Goal: Task Accomplishment & Management: Manage account settings

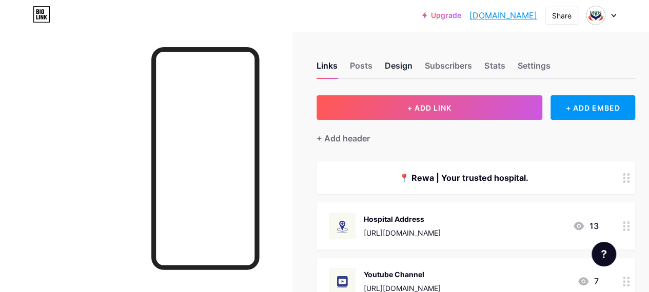
click at [399, 67] on div "Design" at bounding box center [399, 68] width 28 height 18
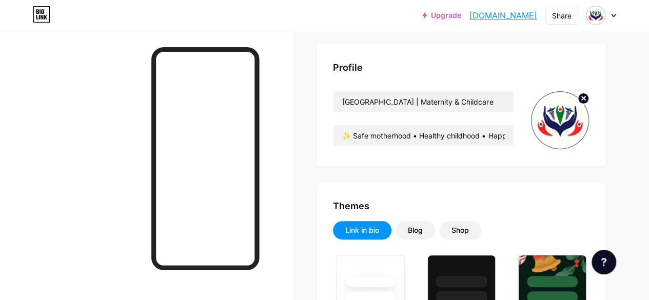
type input "#000000"
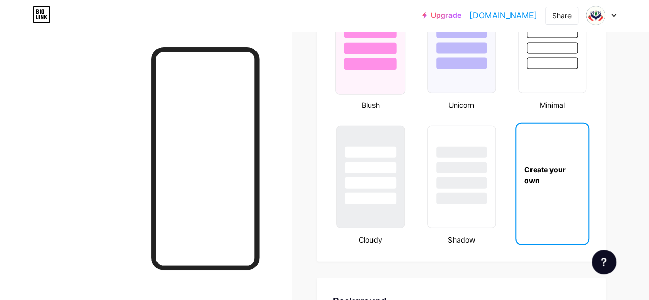
scroll to position [1128, 0]
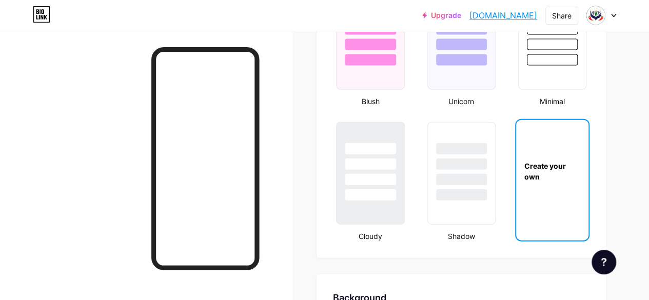
click at [573, 185] on div "Create your own" at bounding box center [552, 171] width 72 height 103
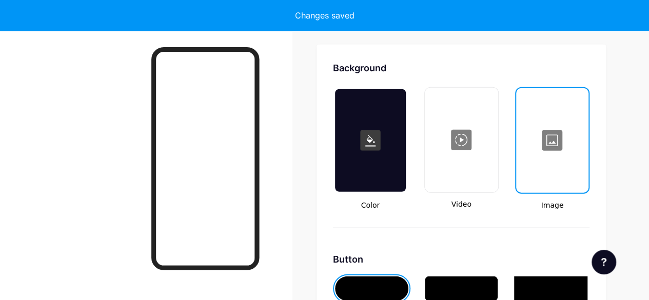
scroll to position [1361, 0]
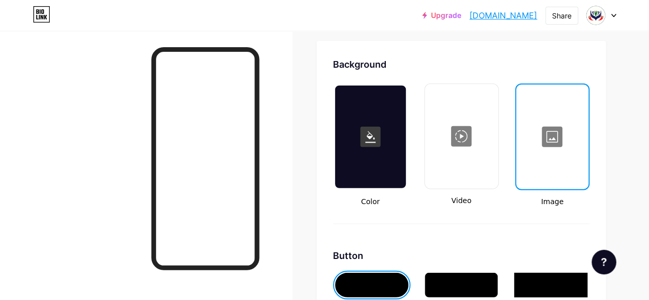
click at [553, 153] on div at bounding box center [552, 137] width 70 height 103
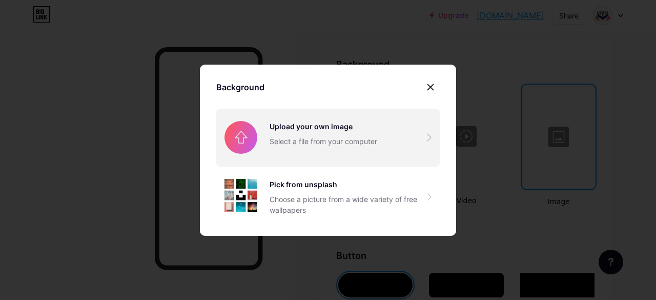
click at [318, 141] on input "file" at bounding box center [328, 137] width 224 height 57
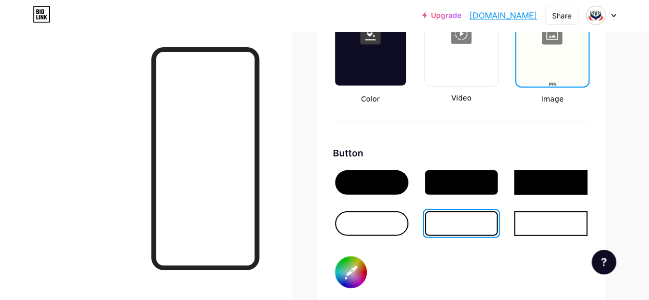
scroll to position [1515, 0]
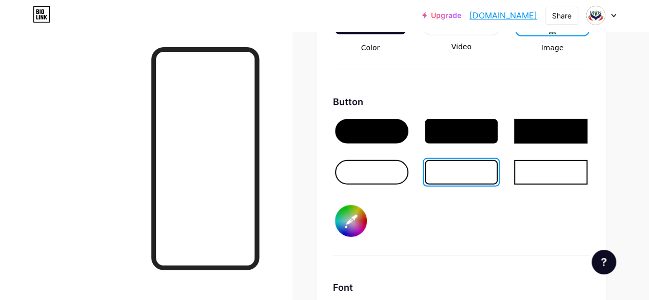
click at [352, 221] on input "#000000" at bounding box center [351, 221] width 32 height 32
type input "#1d3d5f"
click at [485, 239] on div "Button #1d3d5f" at bounding box center [461, 175] width 256 height 161
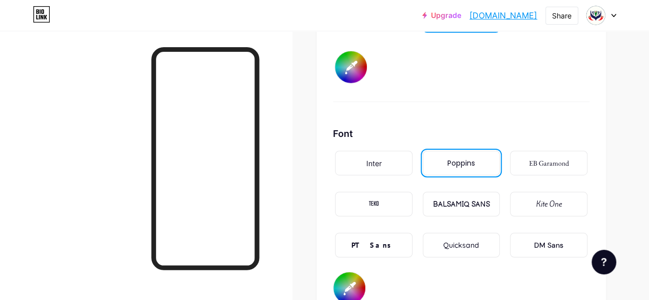
scroll to position [1771, 0]
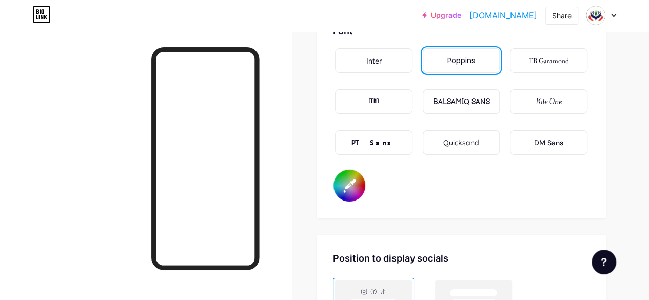
click at [353, 191] on input "#000000" at bounding box center [349, 186] width 32 height 32
type input "#1d3d5f"
click at [124, 189] on div at bounding box center [146, 181] width 292 height 300
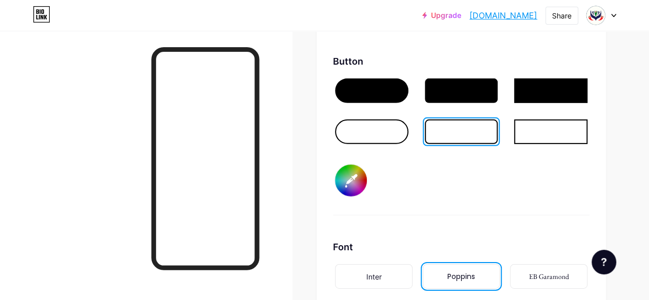
scroll to position [1484, 0]
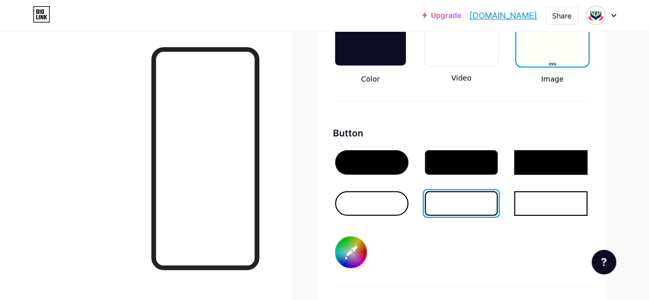
click at [365, 204] on div at bounding box center [371, 203] width 73 height 25
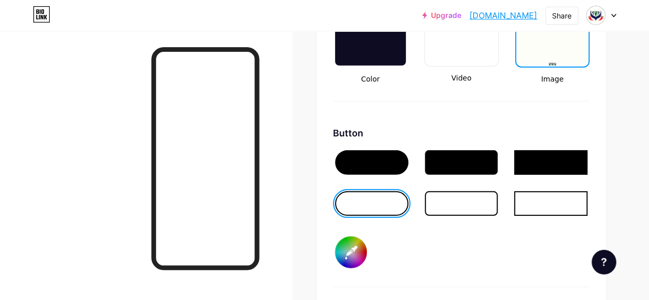
click at [460, 203] on div at bounding box center [461, 203] width 73 height 25
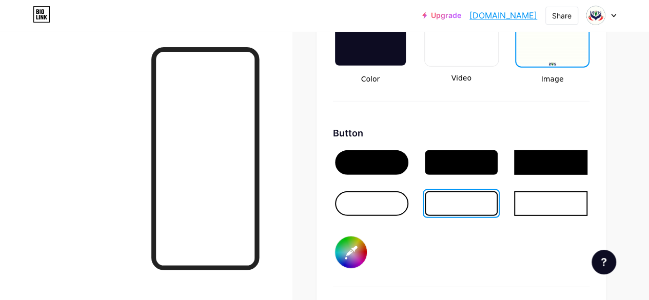
click at [475, 164] on div at bounding box center [461, 162] width 73 height 25
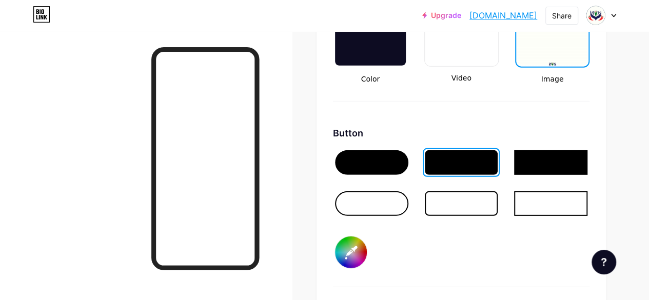
scroll to position [1535, 0]
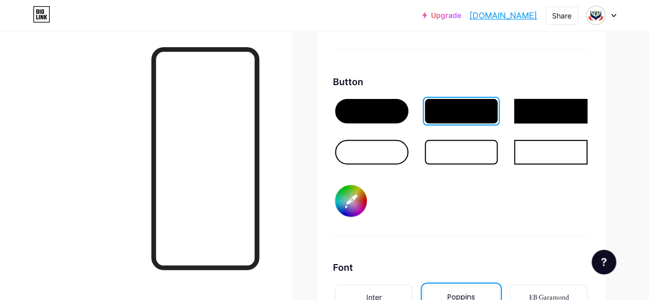
click at [357, 207] on input "#1d3d5f" at bounding box center [351, 201] width 32 height 32
click at [464, 213] on div "Button #1d3d5f" at bounding box center [461, 155] width 256 height 161
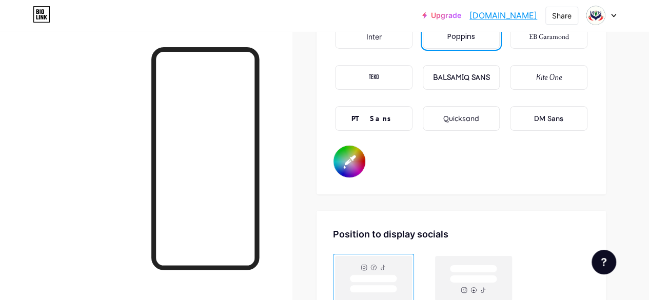
scroll to position [1843, 0]
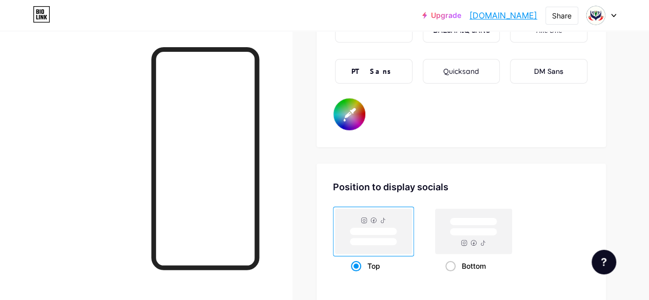
click at [357, 120] on input "#1d3d5f" at bounding box center [349, 114] width 32 height 32
click at [491, 164] on div "Position to display socials Top Bottom" at bounding box center [460, 234] width 289 height 140
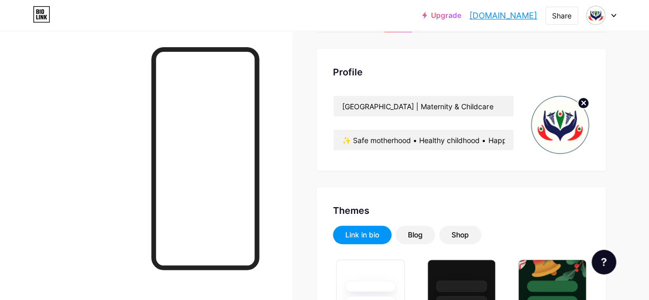
scroll to position [0, 0]
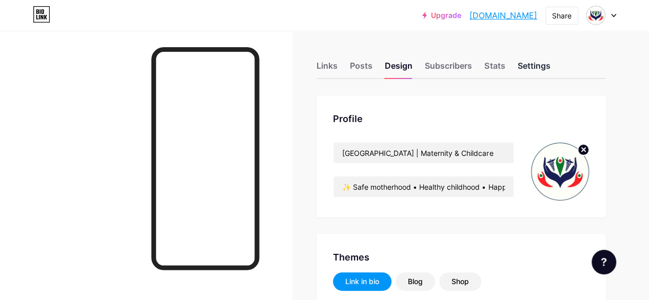
click at [535, 65] on div "Settings" at bounding box center [533, 68] width 33 height 18
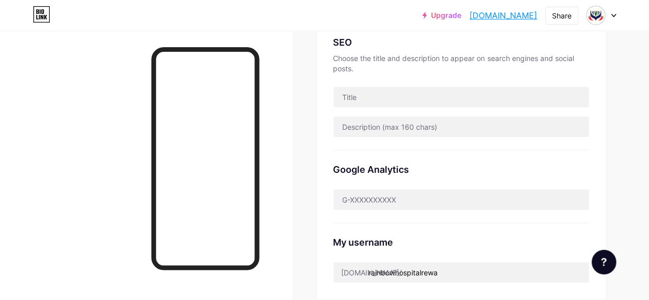
scroll to position [210, 0]
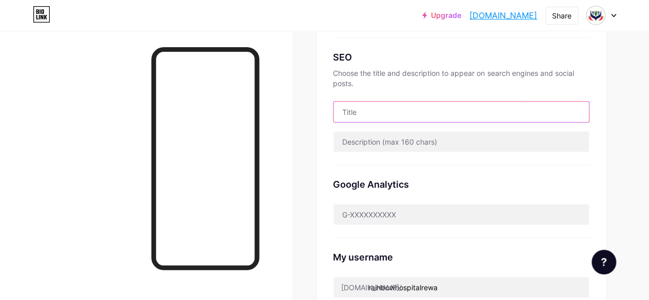
click at [394, 106] on input "text" at bounding box center [460, 112] width 255 height 21
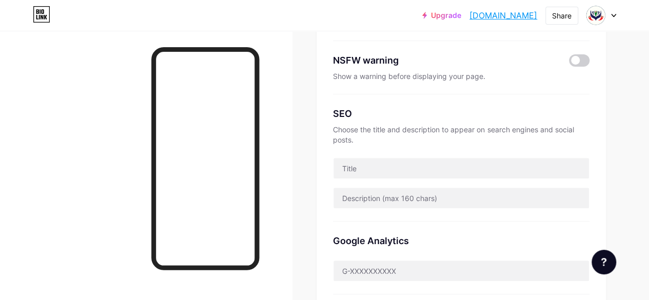
scroll to position [205, 0]
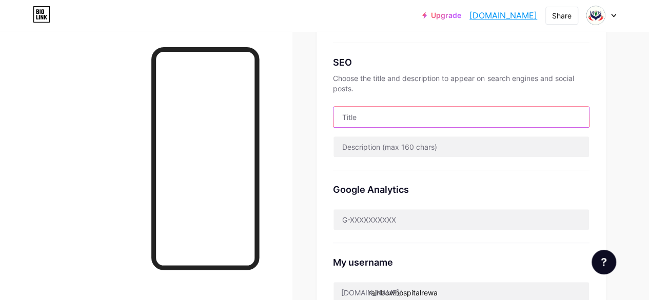
click at [364, 119] on input "text" at bounding box center [460, 117] width 255 height 21
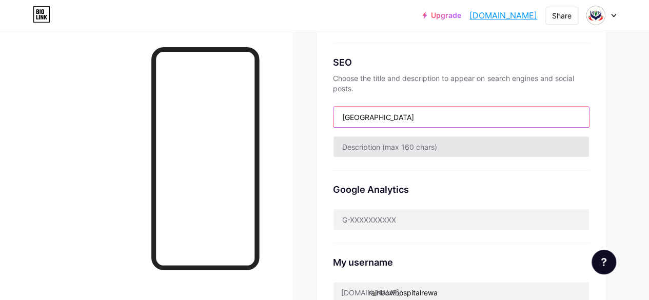
type input "[GEOGRAPHIC_DATA]"
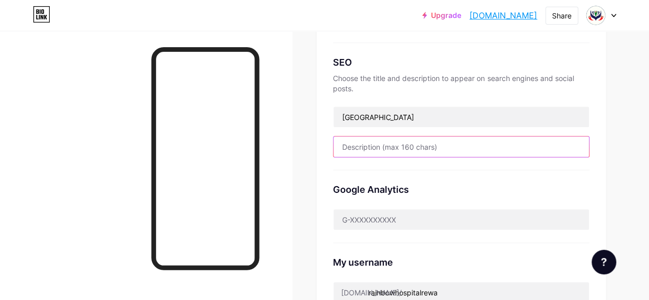
click at [412, 145] on input "text" at bounding box center [460, 146] width 255 height 21
click at [396, 153] on input "text" at bounding box center [460, 146] width 255 height 21
paste input "✨ Safe motherhood • Healthy childhood • Happy families 👩‍⚕️ Expert maternity & …"
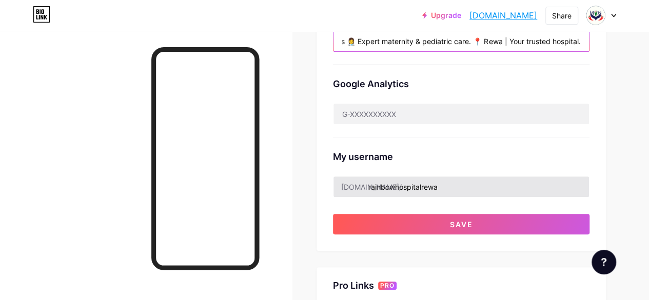
scroll to position [359, 0]
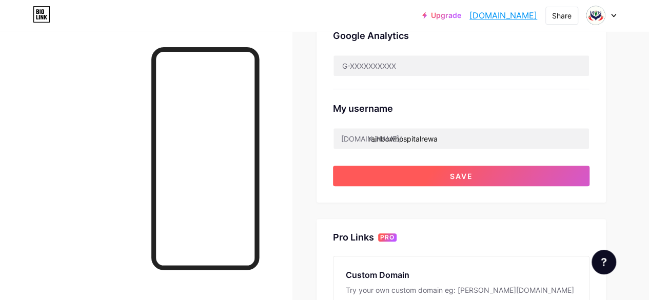
type input "✨ Safe motherhood • Healthy childhood • Happy families 👩‍⚕️ Expert maternity & …"
click at [459, 183] on button "Save" at bounding box center [461, 176] width 256 height 21
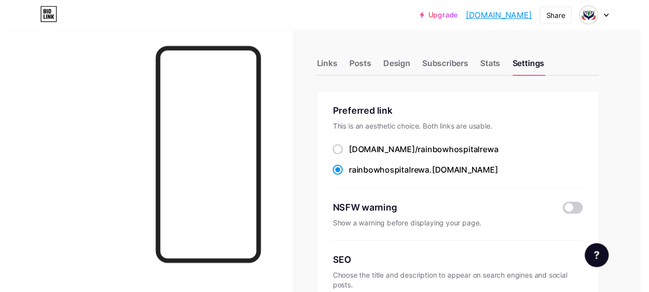
scroll to position [0, 0]
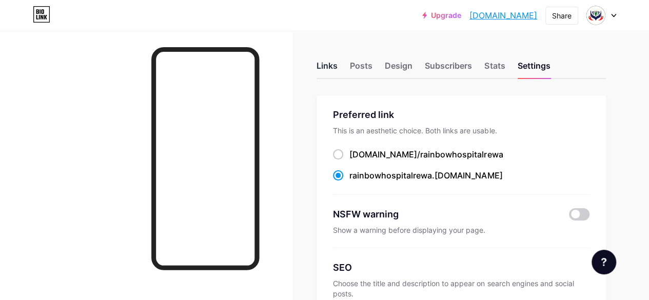
click at [328, 67] on div "Links" at bounding box center [326, 68] width 21 height 18
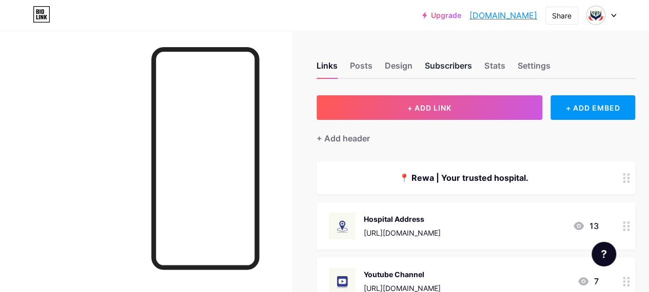
click at [432, 65] on div "Subscribers" at bounding box center [448, 68] width 47 height 18
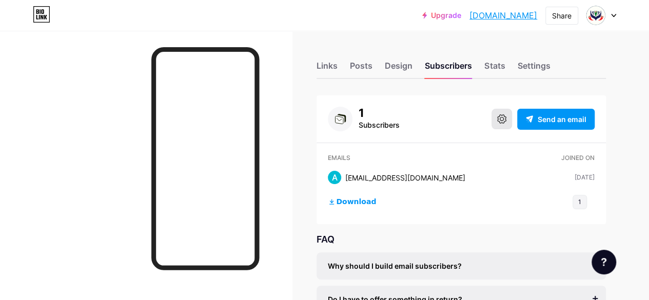
click at [501, 119] on icon at bounding box center [501, 118] width 9 height 9
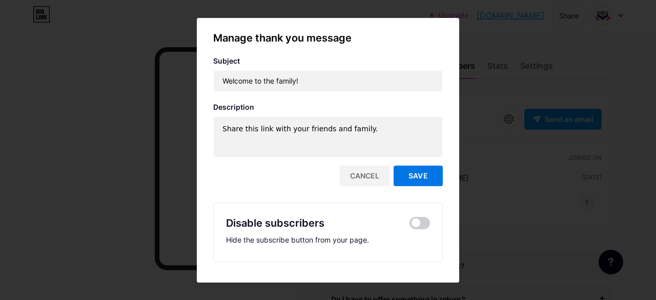
click at [412, 178] on span "Save" at bounding box center [418, 175] width 19 height 9
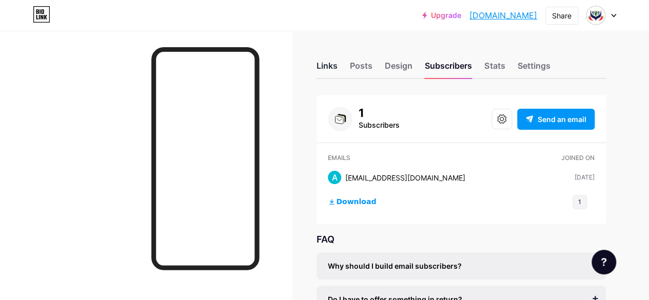
click at [324, 64] on div "Links" at bounding box center [326, 68] width 21 height 18
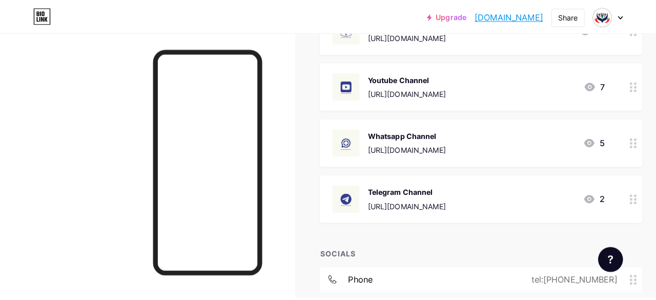
scroll to position [205, 0]
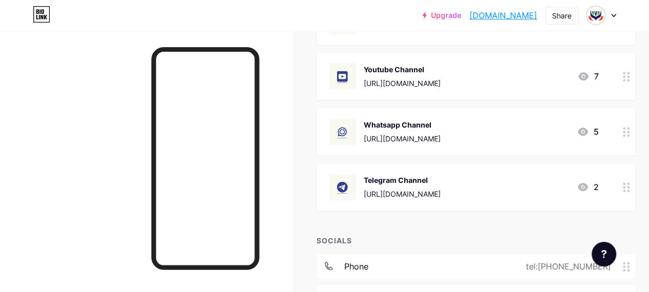
click at [411, 129] on div "Whatsapp Channel" at bounding box center [402, 124] width 77 height 11
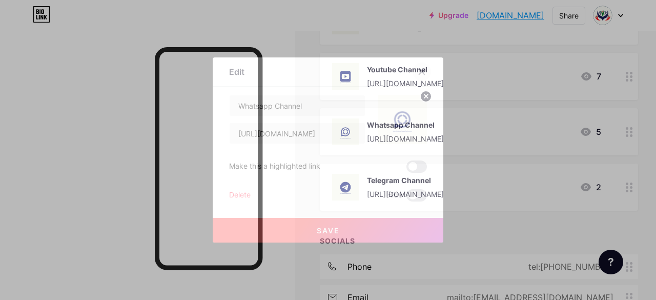
click at [419, 74] on icon at bounding box center [422, 72] width 6 height 6
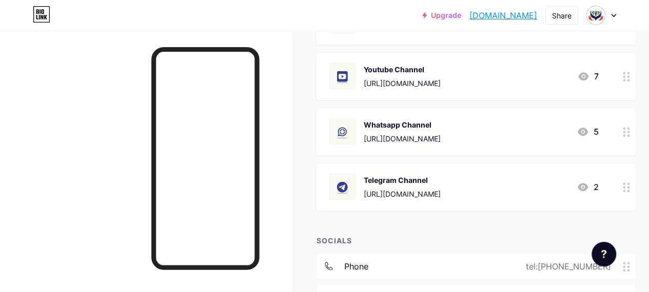
click at [415, 139] on div "[URL][DOMAIN_NAME]" at bounding box center [402, 138] width 77 height 11
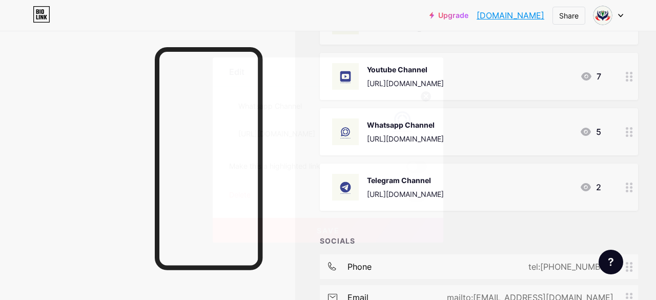
click at [420, 70] on icon at bounding box center [422, 72] width 6 height 6
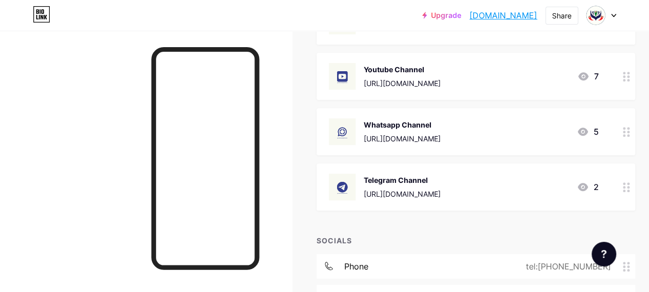
click at [491, 182] on div "Telegram Channel [URL][DOMAIN_NAME] 2" at bounding box center [463, 187] width 269 height 27
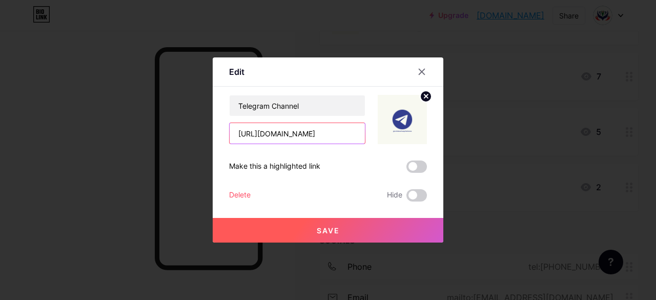
click at [357, 134] on input "[URL][DOMAIN_NAME]" at bounding box center [297, 133] width 135 height 21
type input "[URL][DOMAIN_NAME]"
click at [366, 229] on button "Save" at bounding box center [328, 230] width 231 height 25
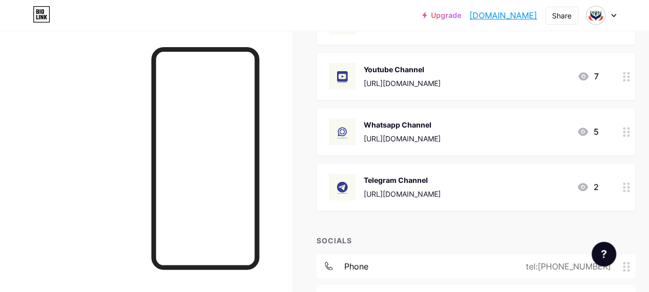
click at [440, 186] on div "Telegram Channel [URL][DOMAIN_NAME]" at bounding box center [402, 187] width 77 height 27
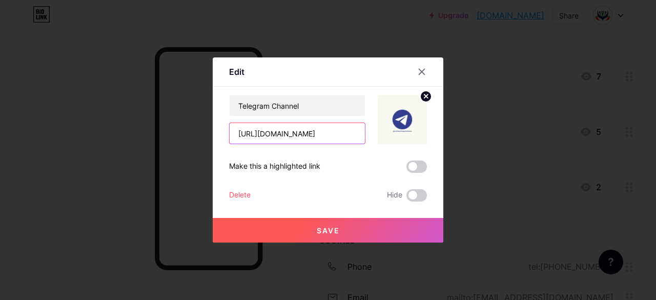
click at [352, 134] on input "[URL][DOMAIN_NAME]" at bounding box center [297, 133] width 135 height 21
type input "h"
